Goal: Information Seeking & Learning: Learn about a topic

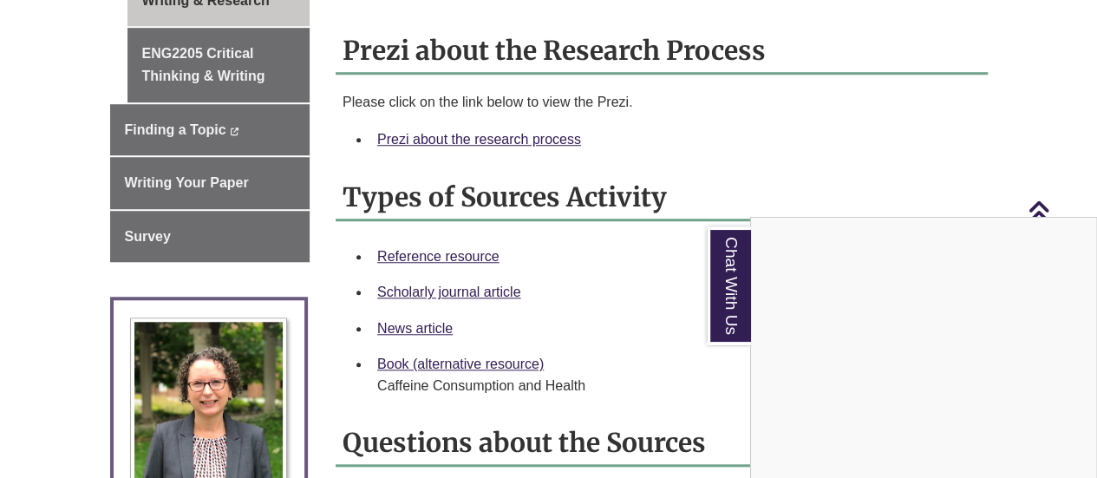
scroll to position [630, 0]
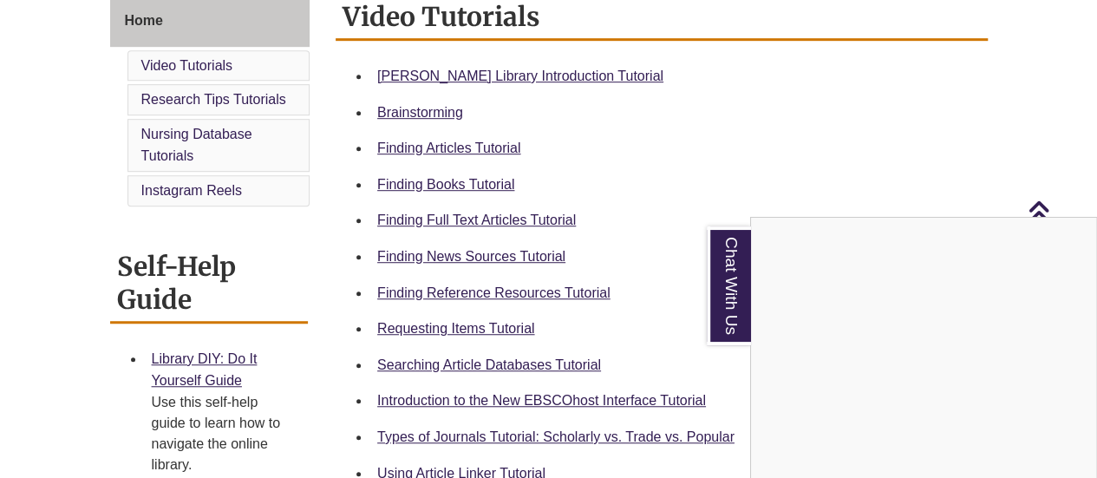
scroll to position [520, 0]
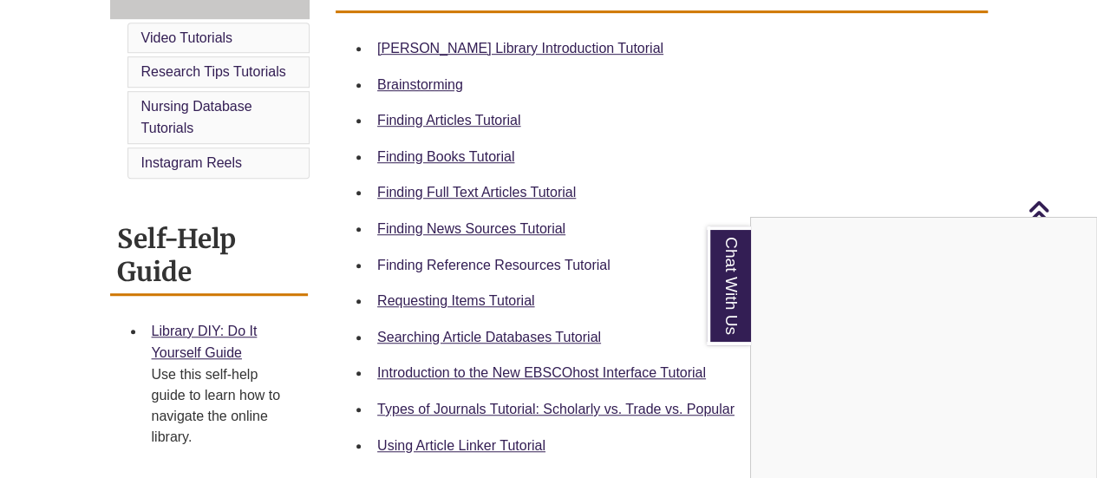
click at [447, 264] on div "Chat With Us" at bounding box center [548, 239] width 1097 height 478
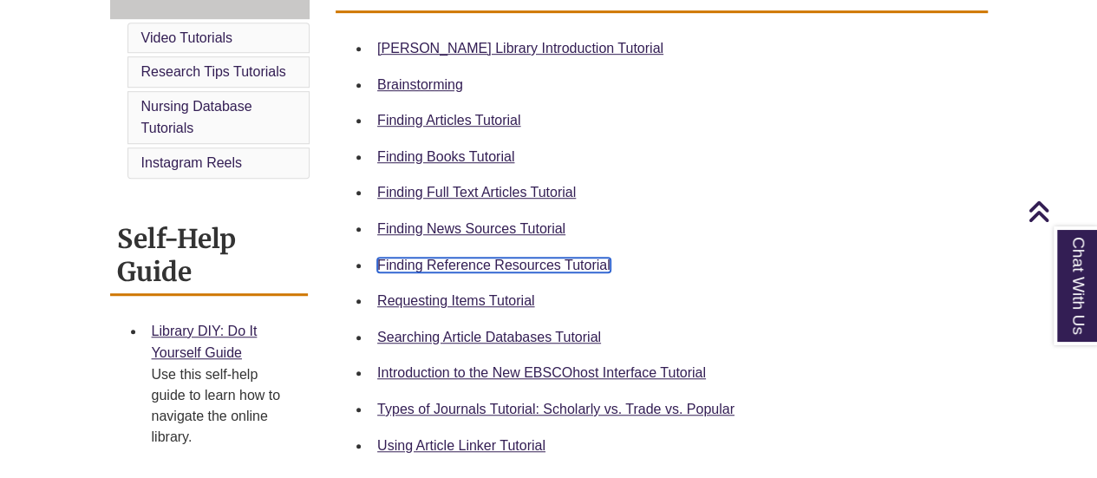
click at [447, 264] on link "Finding Reference Resources Tutorial" at bounding box center [493, 264] width 233 height 15
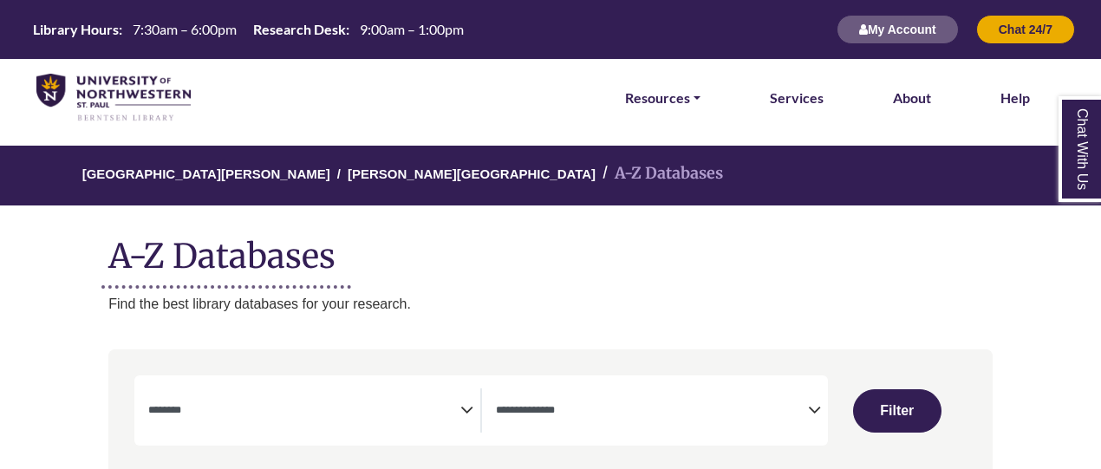
select select "Database Subject Filter"
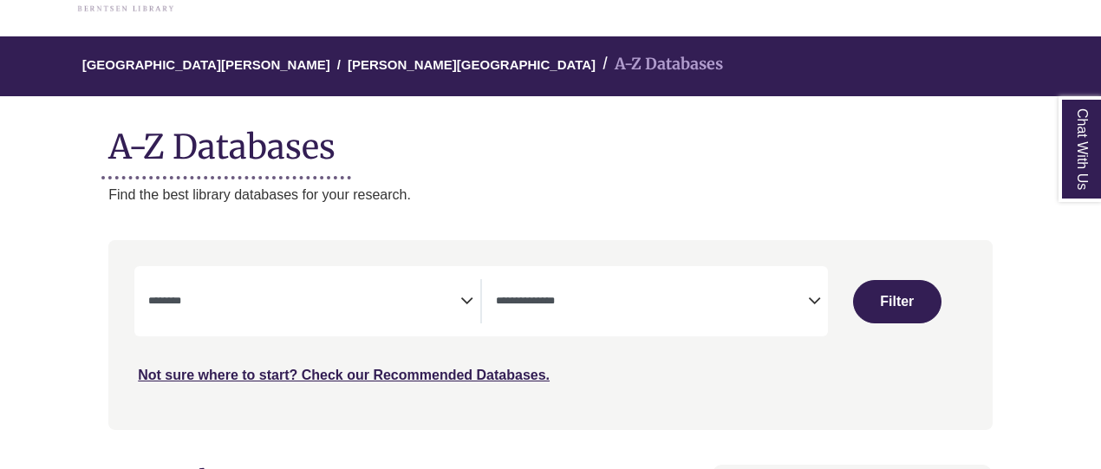
scroll to position [127, 0]
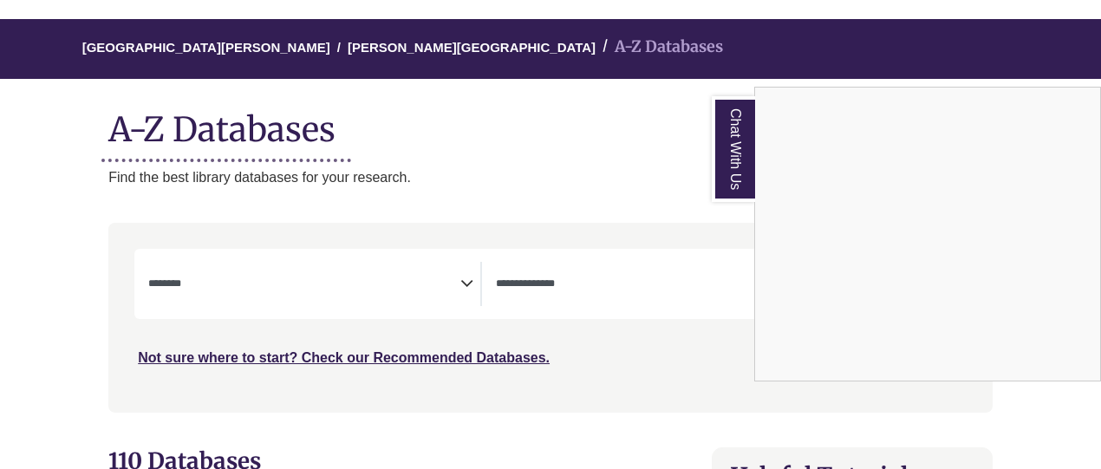
click at [368, 282] on div "Chat With Us" at bounding box center [550, 234] width 1101 height 469
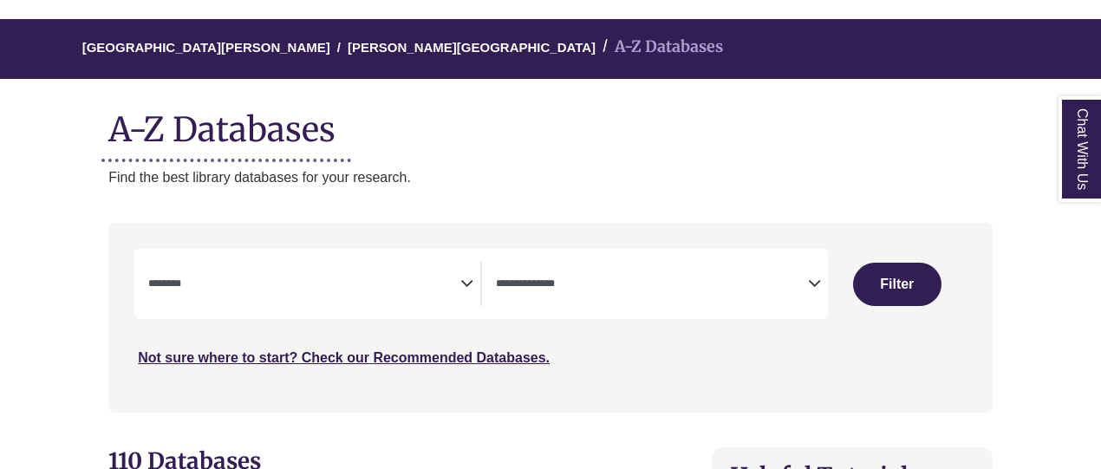
click at [463, 282] on icon "Search filters" at bounding box center [466, 281] width 13 height 26
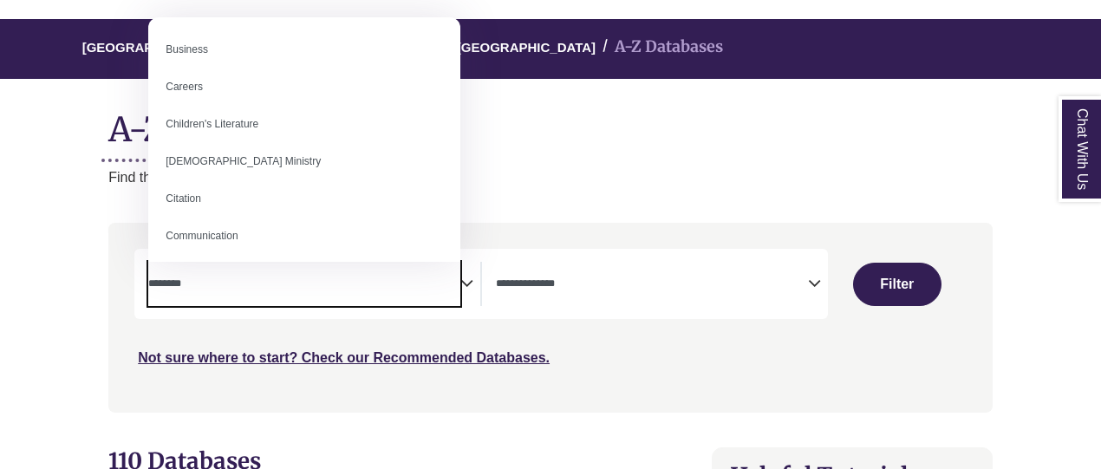
scroll to position [0, 0]
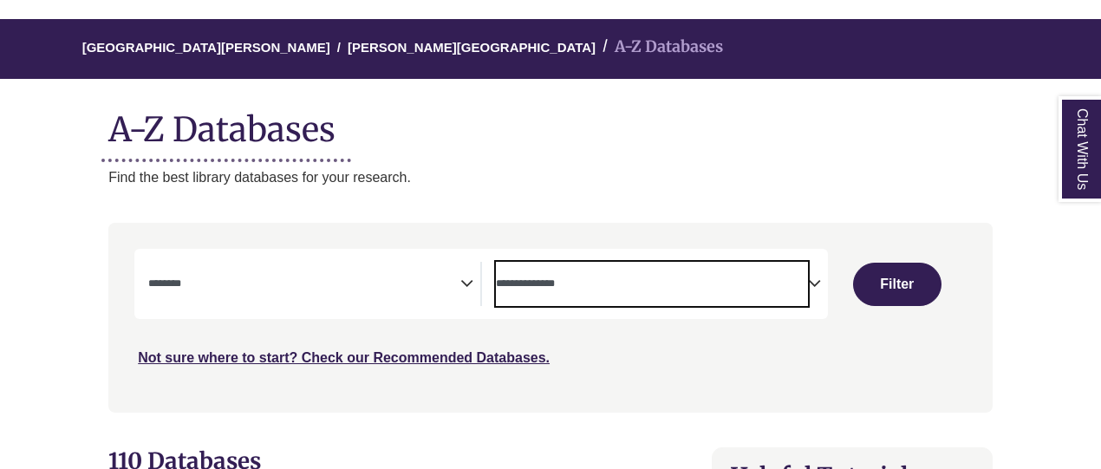
click at [661, 289] on textarea "Search" at bounding box center [652, 285] width 312 height 14
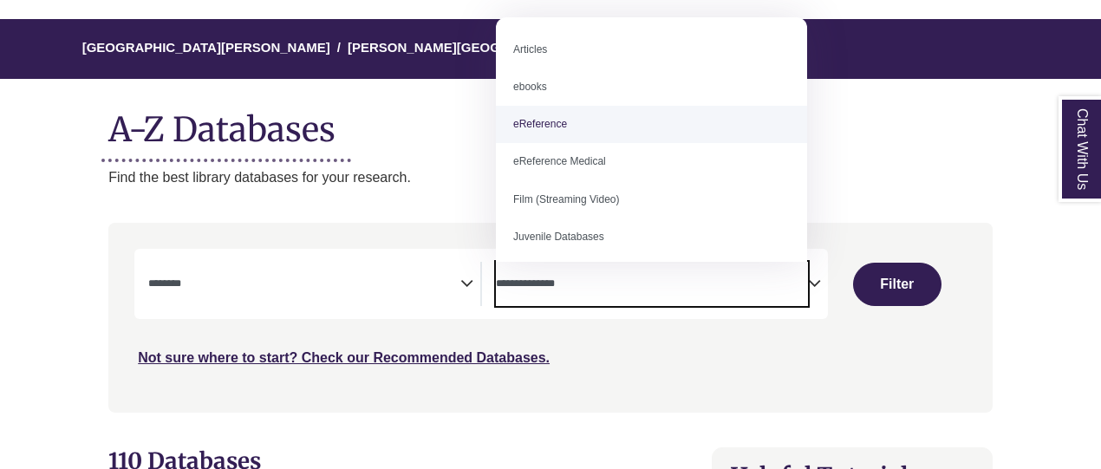
select select "*****"
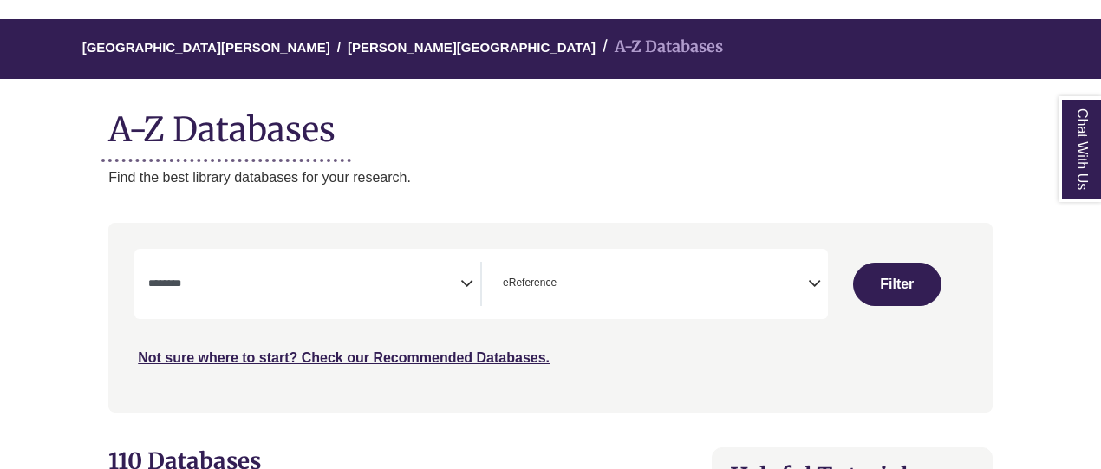
click at [465, 270] on icon "Search filters" at bounding box center [466, 281] width 13 height 26
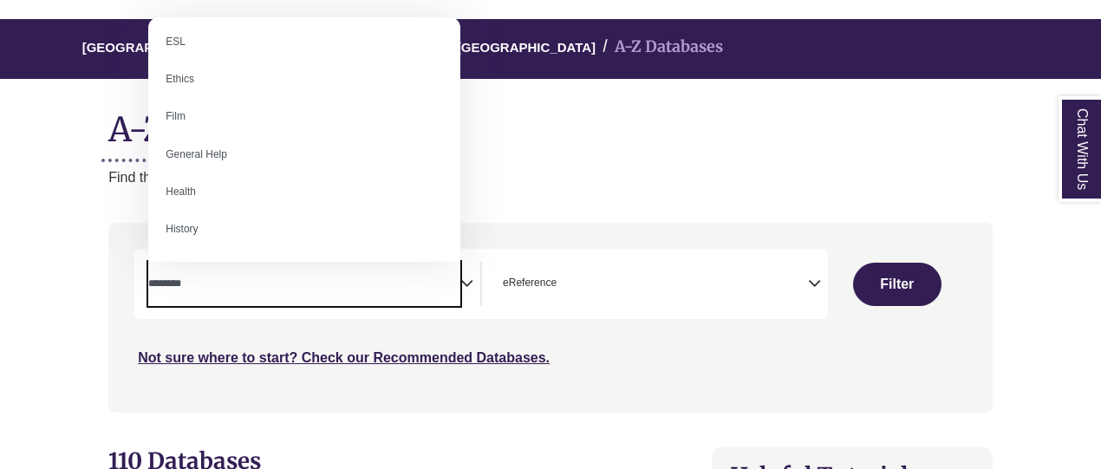
scroll to position [645, 0]
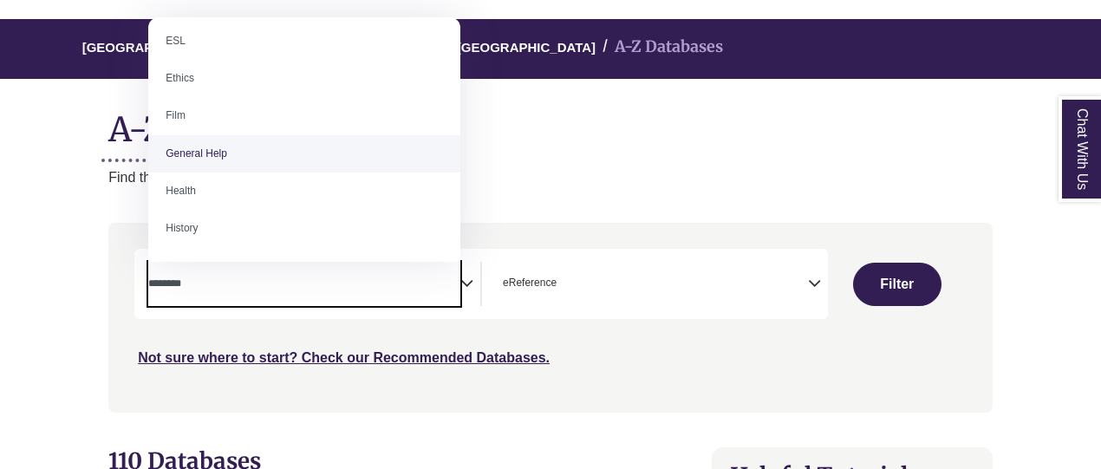
select select "*****"
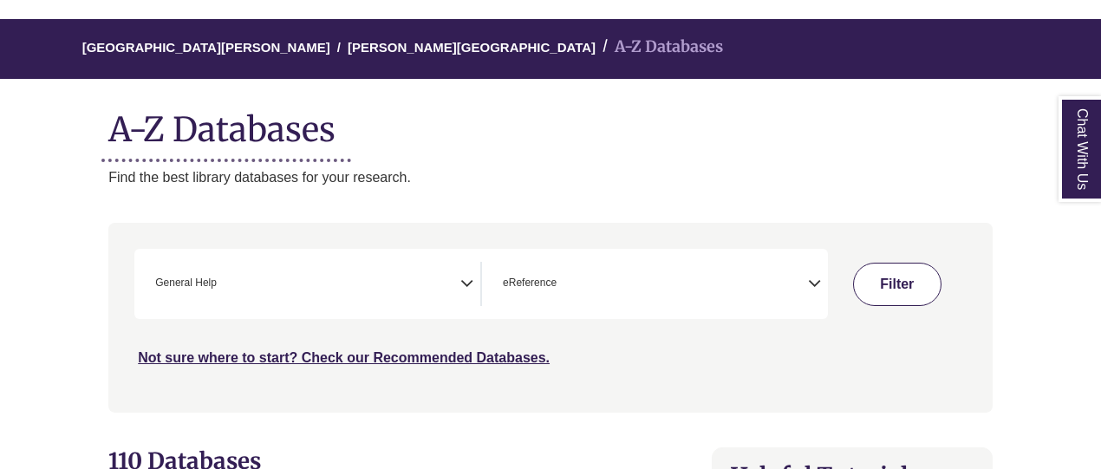
click at [900, 282] on button "Filter" at bounding box center [897, 284] width 88 height 43
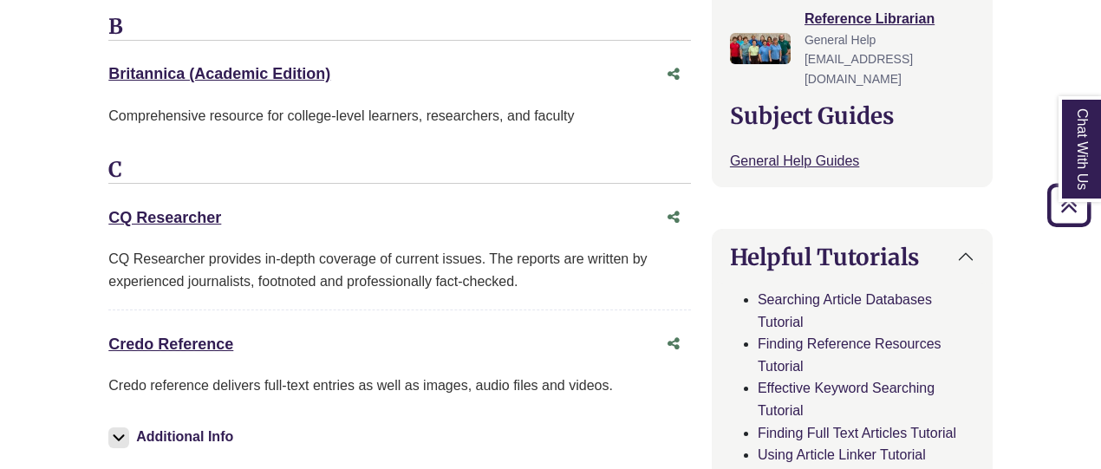
scroll to position [695, 0]
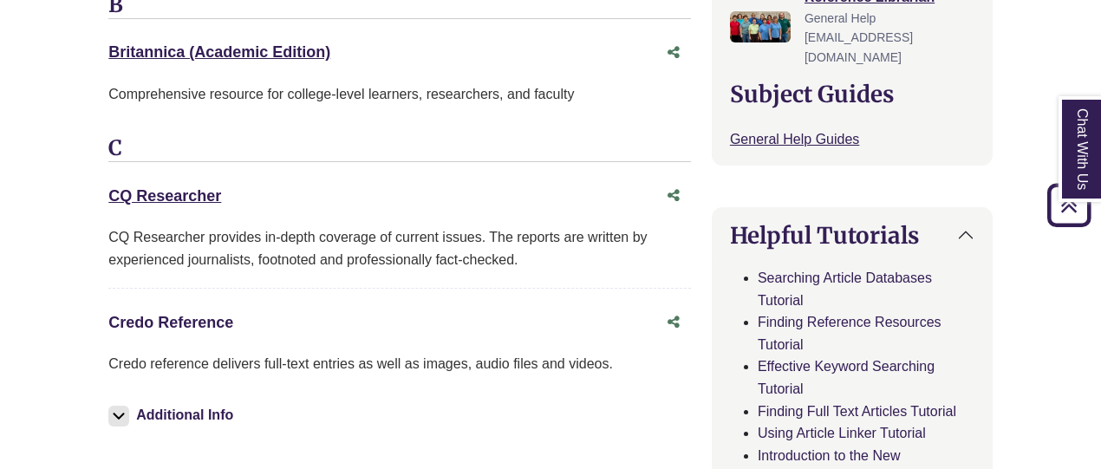
click at [184, 314] on link "Credo Reference This link opens in a new window" at bounding box center [170, 322] width 125 height 17
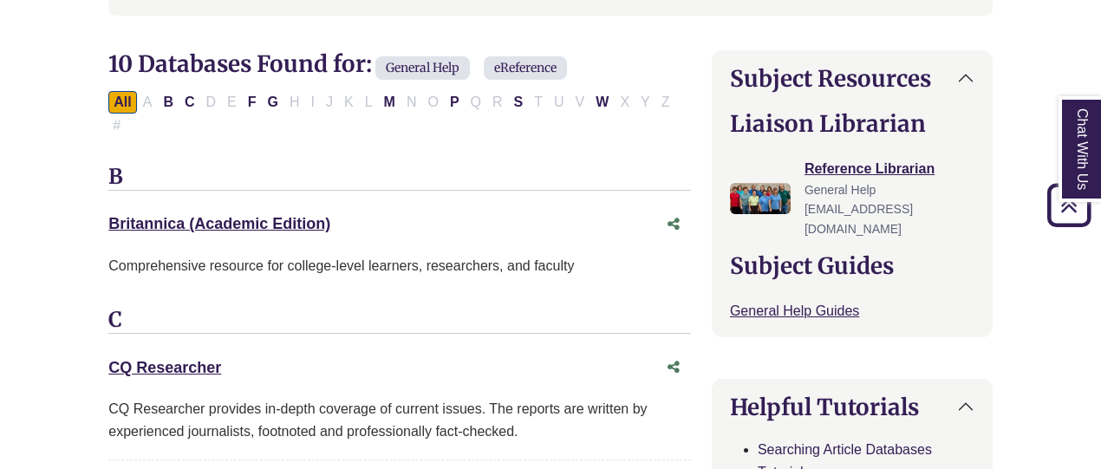
scroll to position [538, 0]
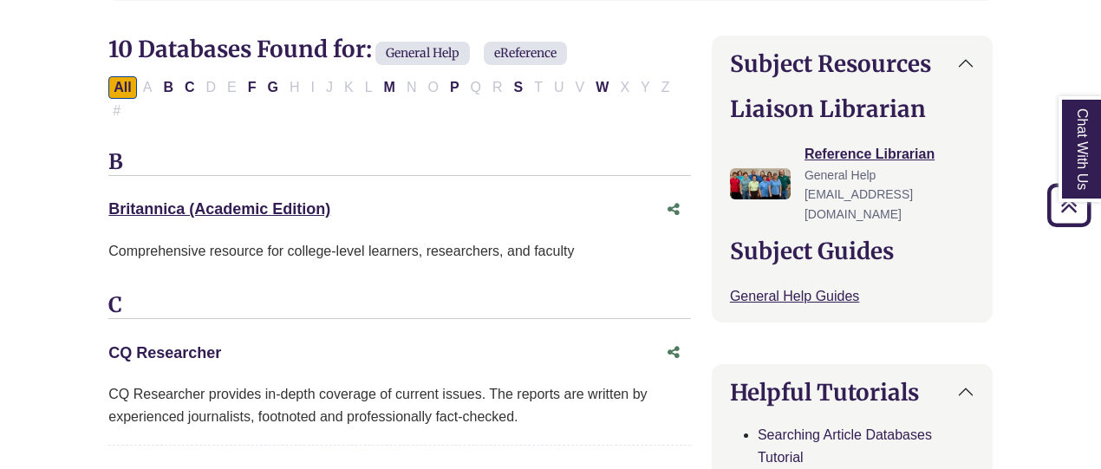
click at [205, 344] on link "CQ Researcher This link opens in a new window" at bounding box center [164, 352] width 113 height 17
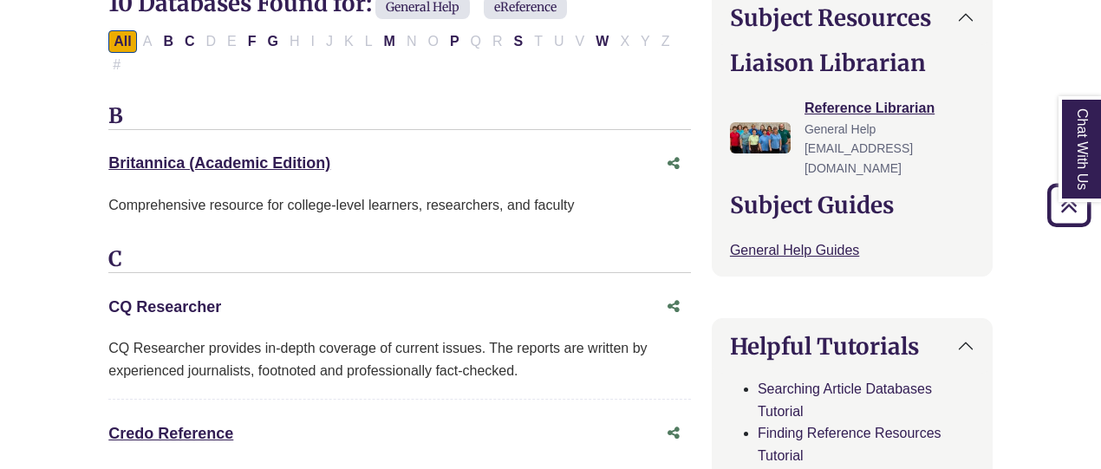
scroll to position [566, 0]
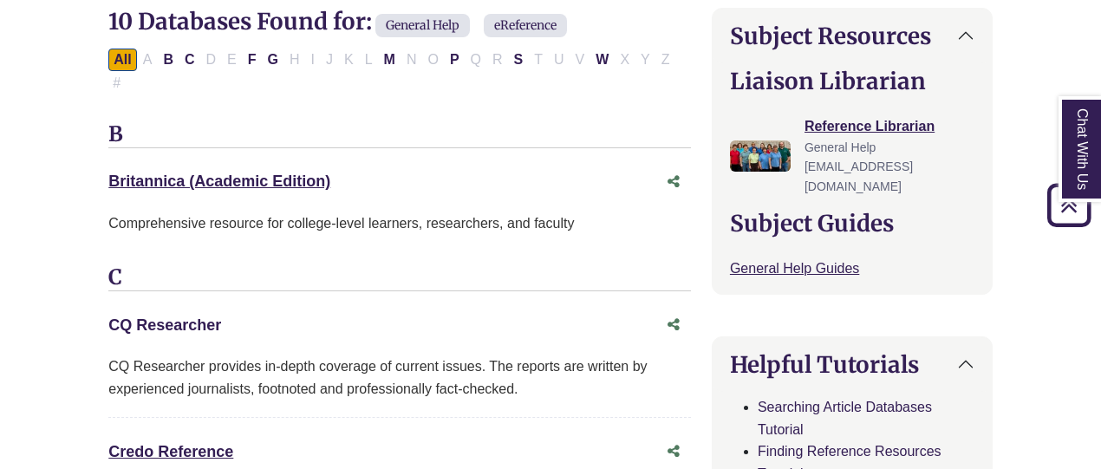
click at [187, 316] on link "CQ Researcher This link opens in a new window" at bounding box center [164, 324] width 113 height 17
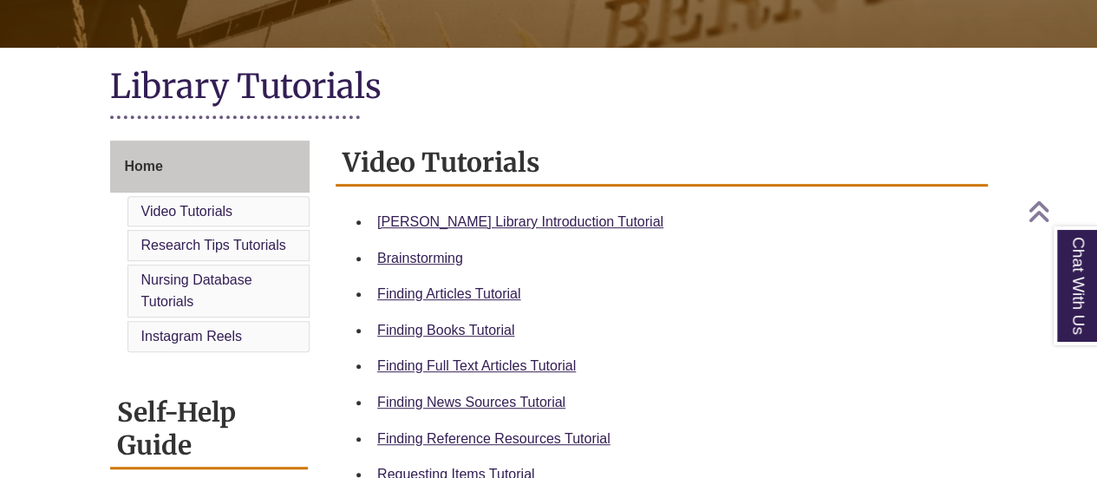
scroll to position [520, 0]
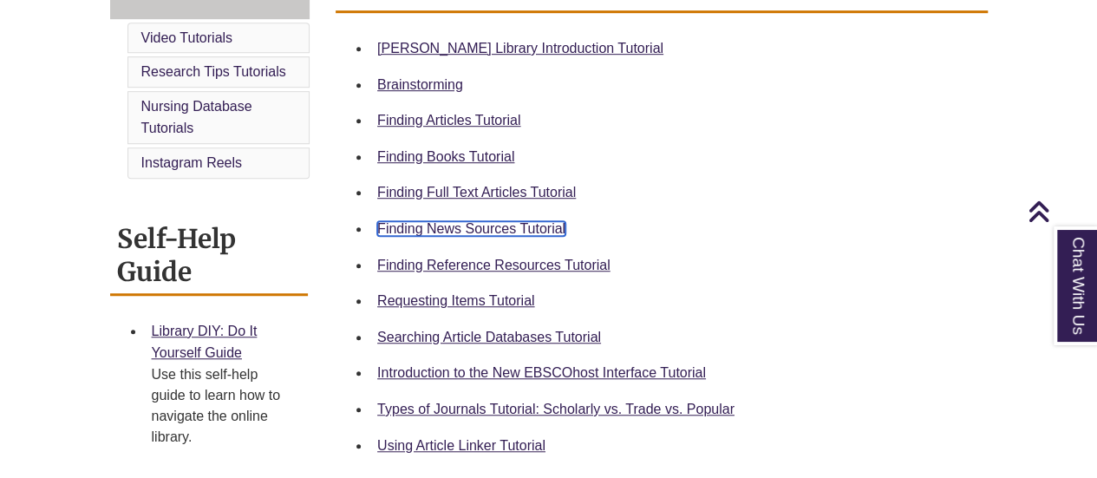
click at [463, 230] on link "Finding News Sources Tutorial" at bounding box center [471, 228] width 188 height 15
